Goal: Use online tool/utility: Utilize a website feature to perform a specific function

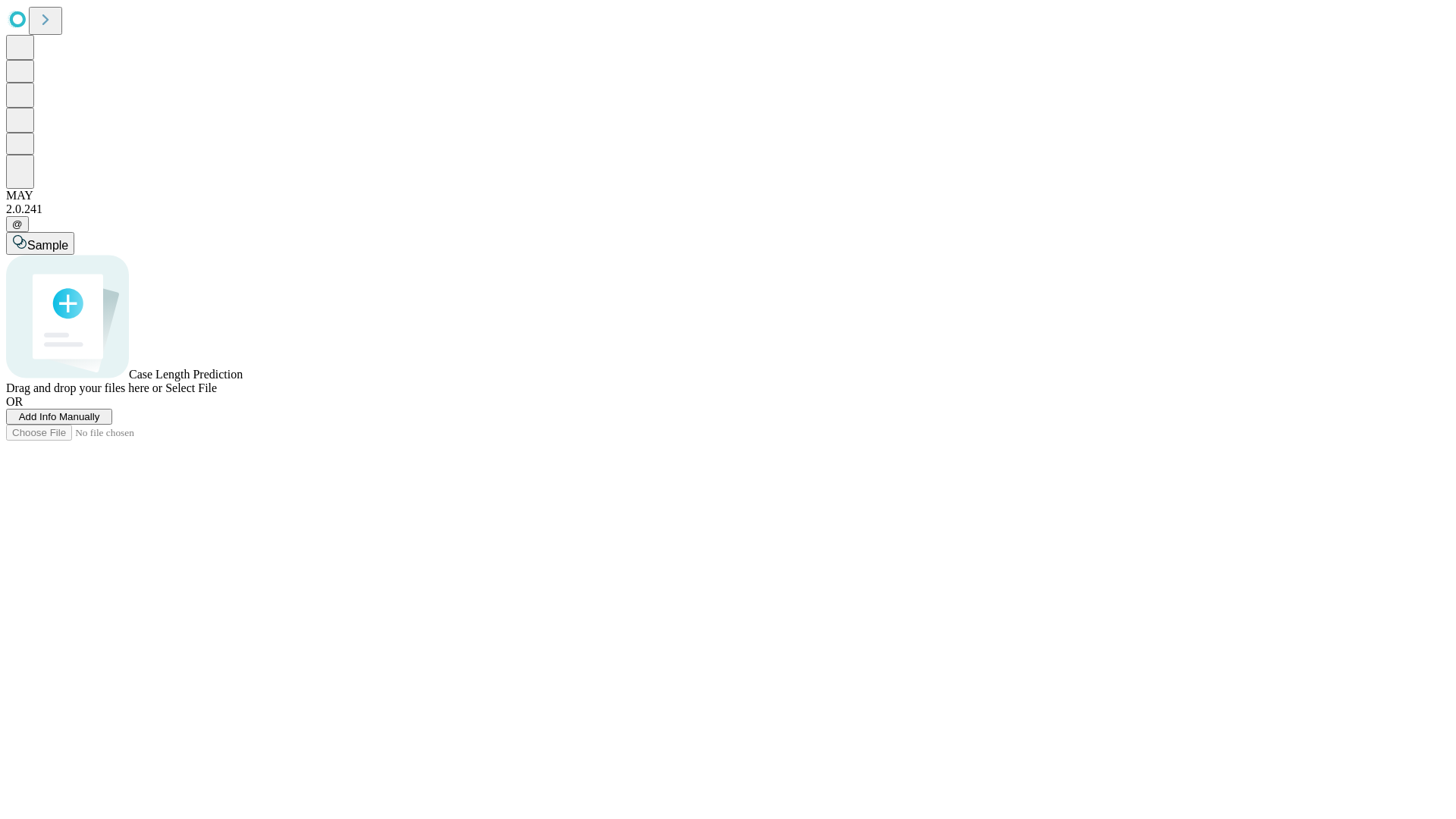
click at [101, 422] on span "Add Info Manually" at bounding box center [59, 416] width 81 height 11
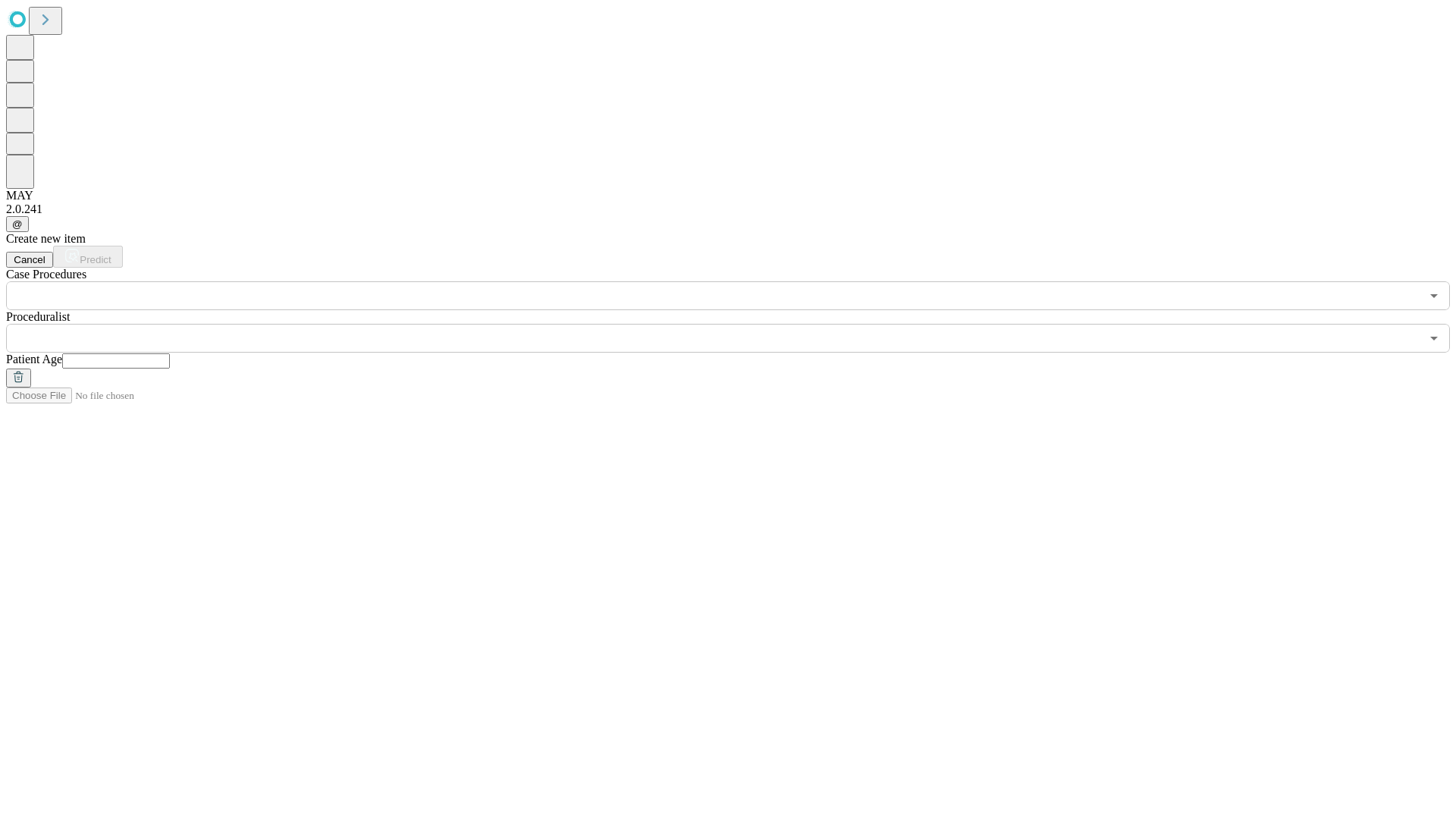
click at [170, 354] on input "text" at bounding box center [116, 361] width 108 height 15
type input "*"
click at [739, 324] on input "text" at bounding box center [713, 338] width 1414 height 29
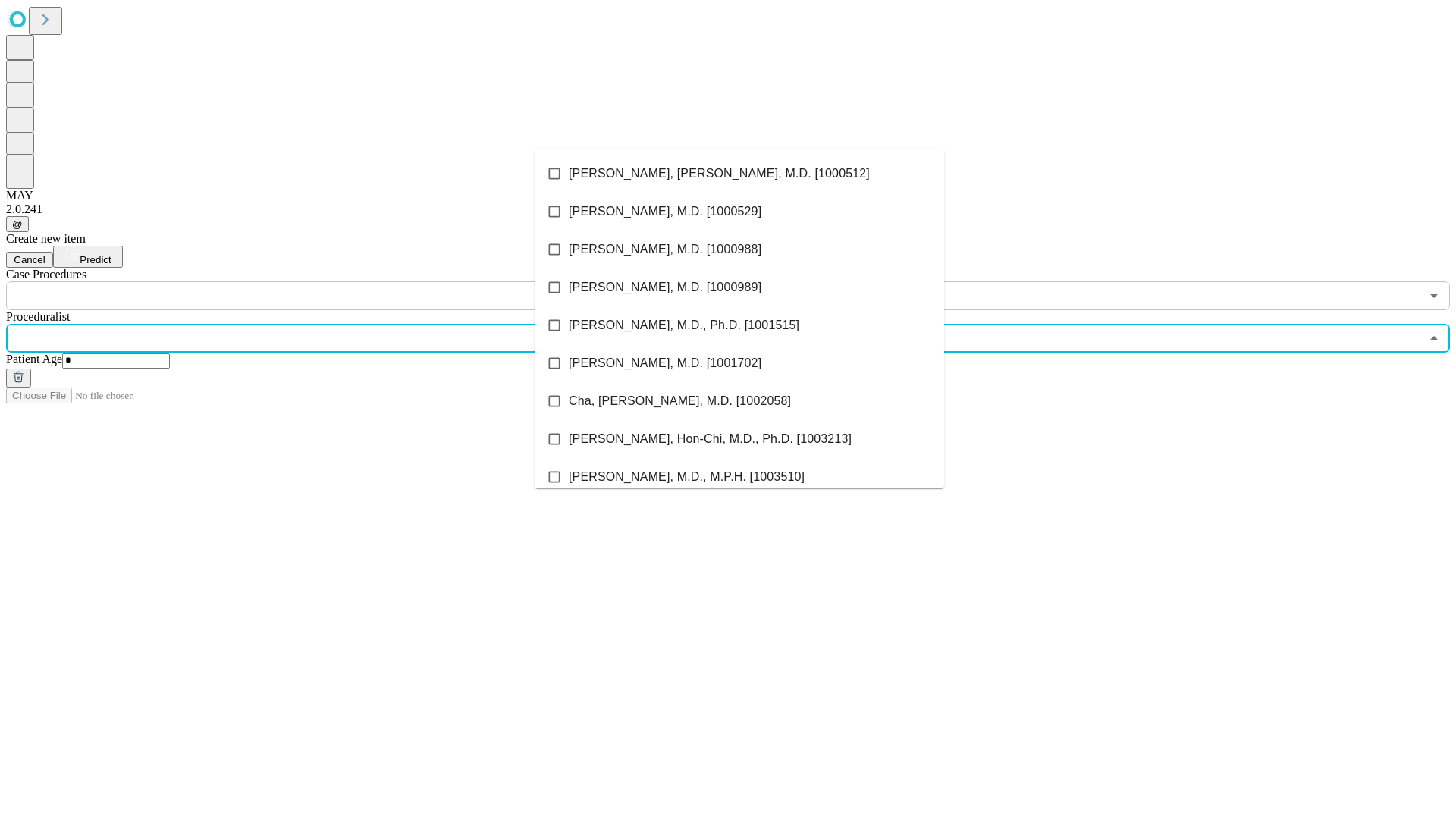
click at [739, 173] on li "[PERSON_NAME], [PERSON_NAME], M.D. [1000512]" at bounding box center [739, 173] width 409 height 38
click at [319, 282] on input "text" at bounding box center [713, 296] width 1414 height 29
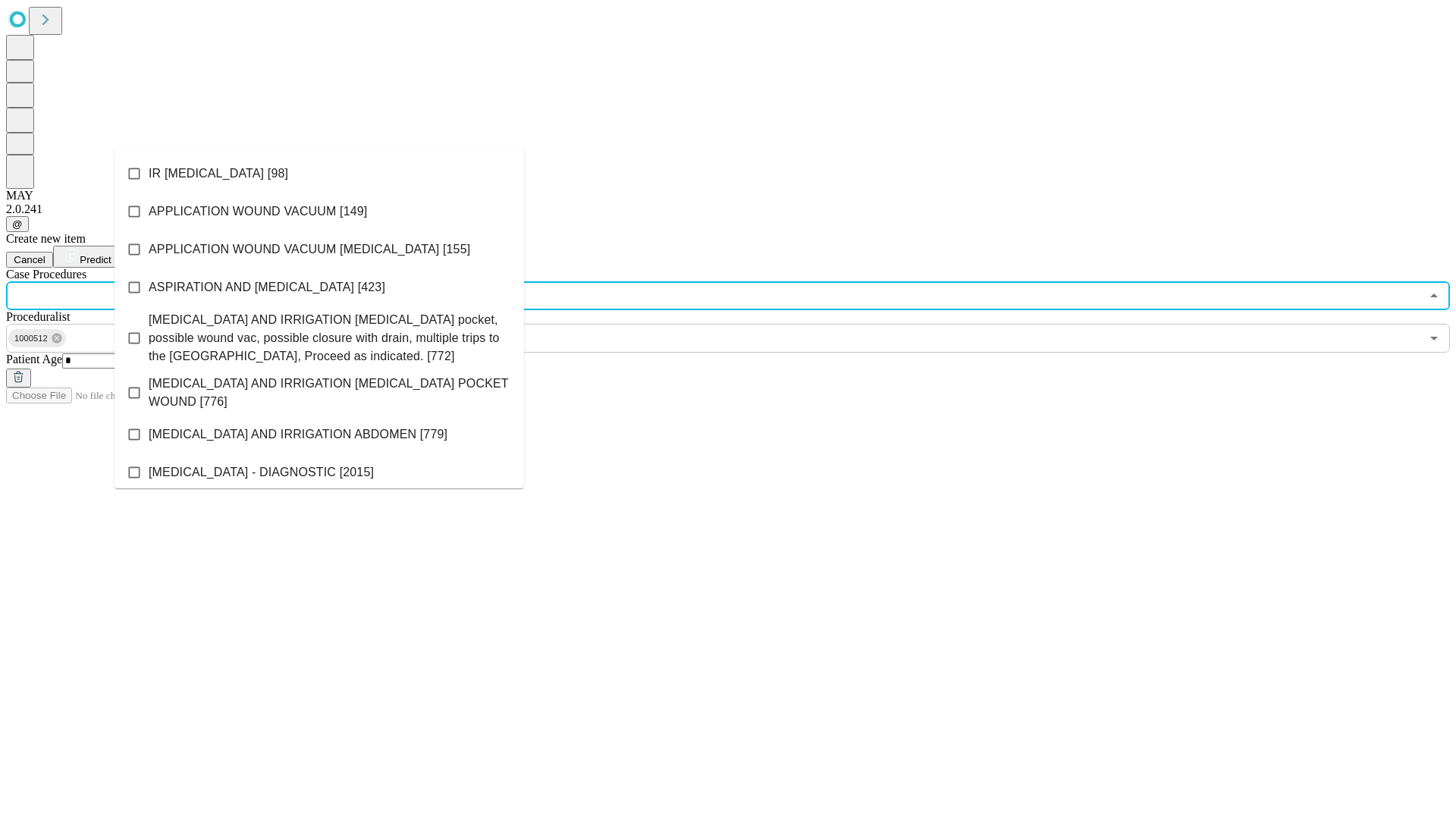
click at [320, 173] on li "IR [MEDICAL_DATA] [98]" at bounding box center [319, 173] width 409 height 38
click at [111, 254] on span "Predict" at bounding box center [95, 259] width 31 height 11
